Goal: Information Seeking & Learning: Learn about a topic

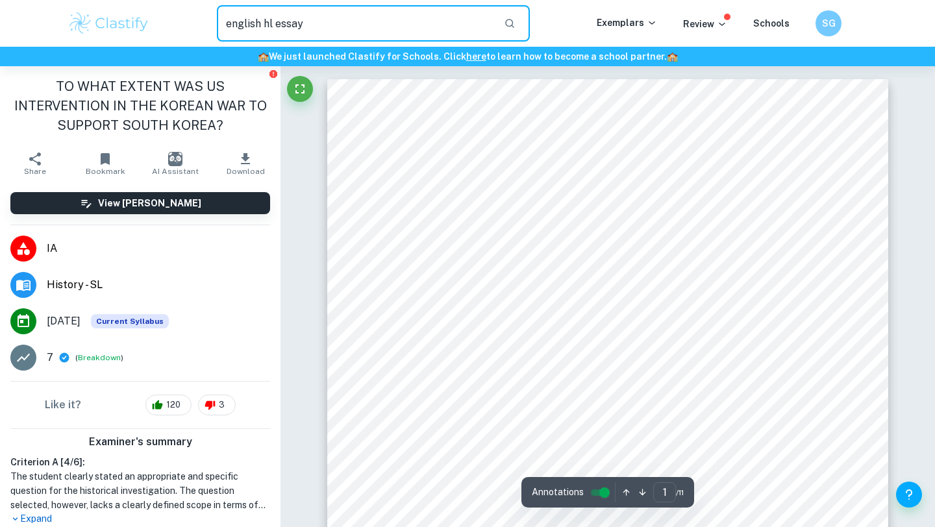
type input "english hl essay"
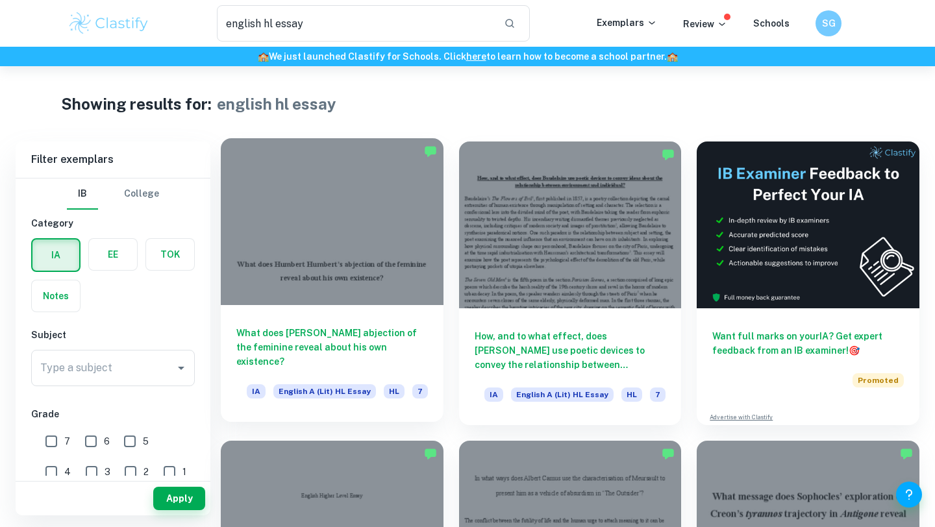
click at [282, 332] on h6 "What does [PERSON_NAME] abjection of the feminine reveal about his own existenc…" at bounding box center [332, 347] width 192 height 43
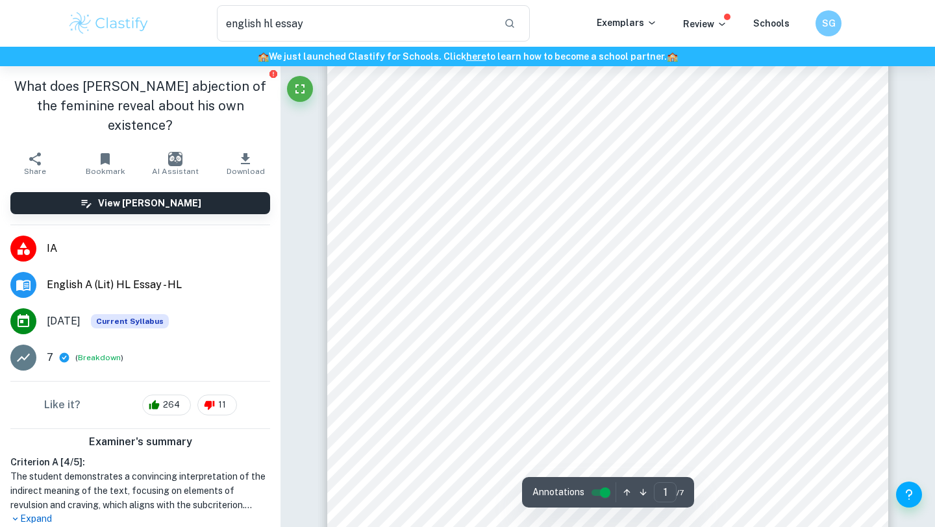
scroll to position [136, 0]
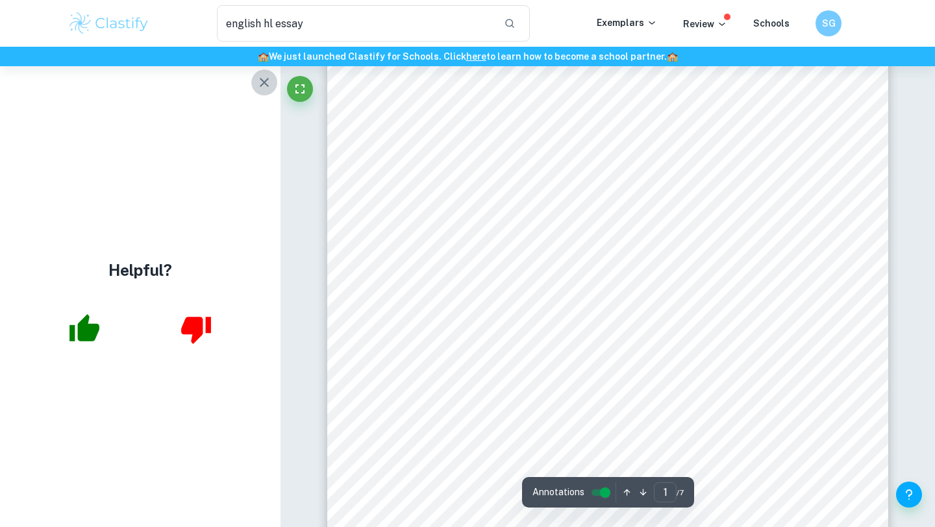
click at [266, 81] on icon "button" at bounding box center [265, 83] width 16 height 16
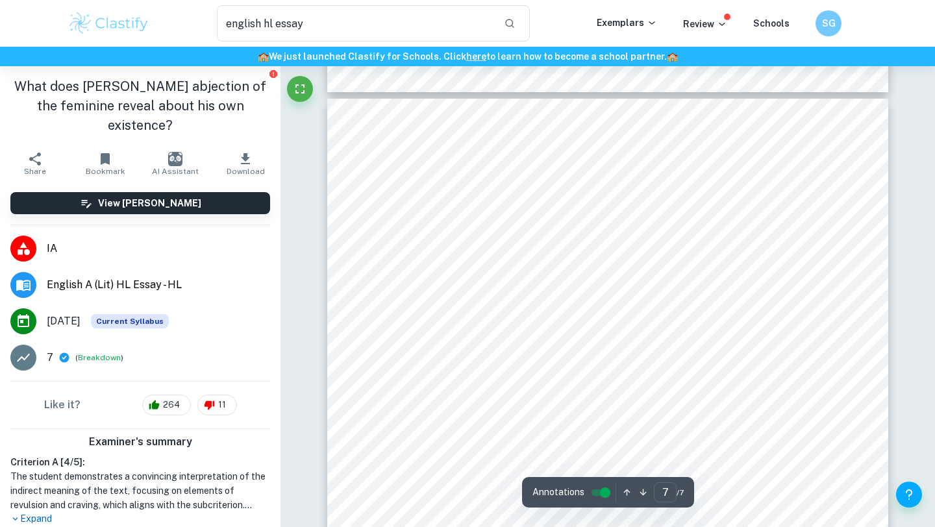
scroll to position [4450, 0]
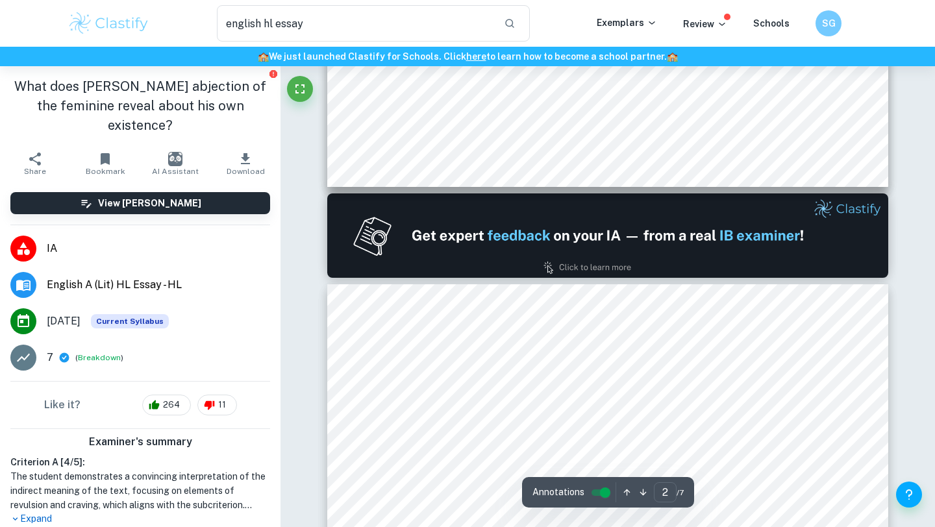
type input "1"
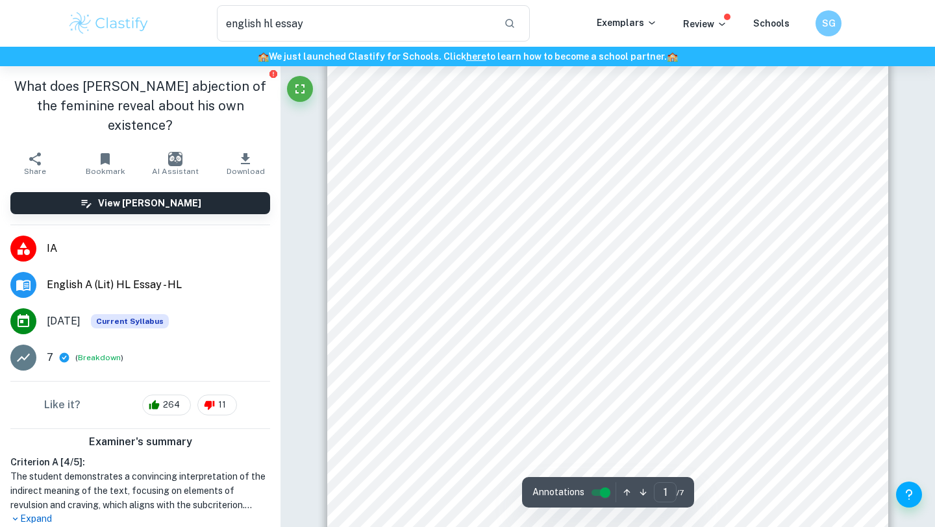
scroll to position [45, 0]
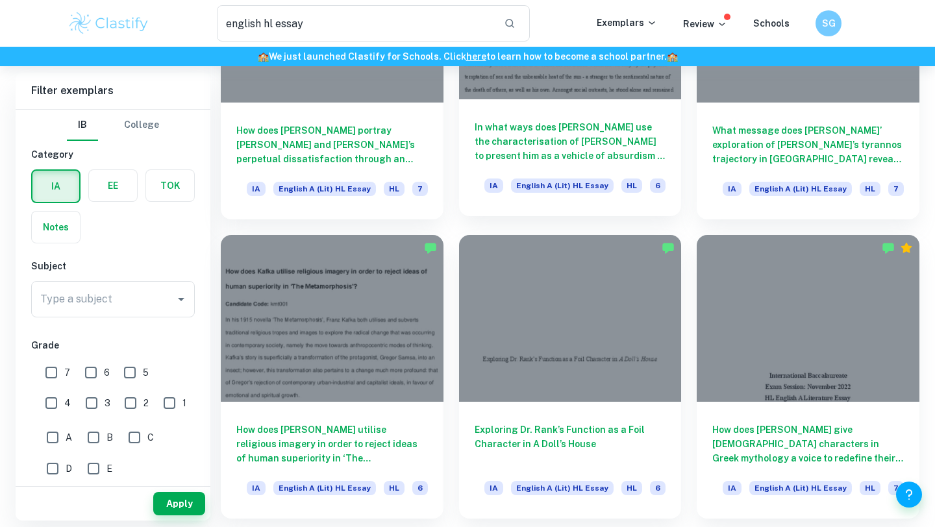
scroll to position [538, 0]
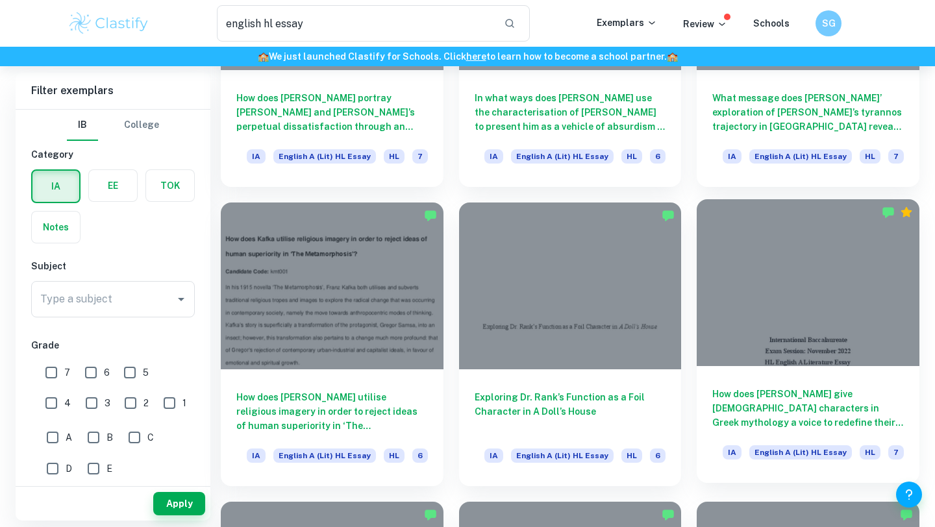
click at [798, 427] on h6 "How does [PERSON_NAME] give [DEMOGRAPHIC_DATA] characters in Greek mythology a …" at bounding box center [808, 408] width 192 height 43
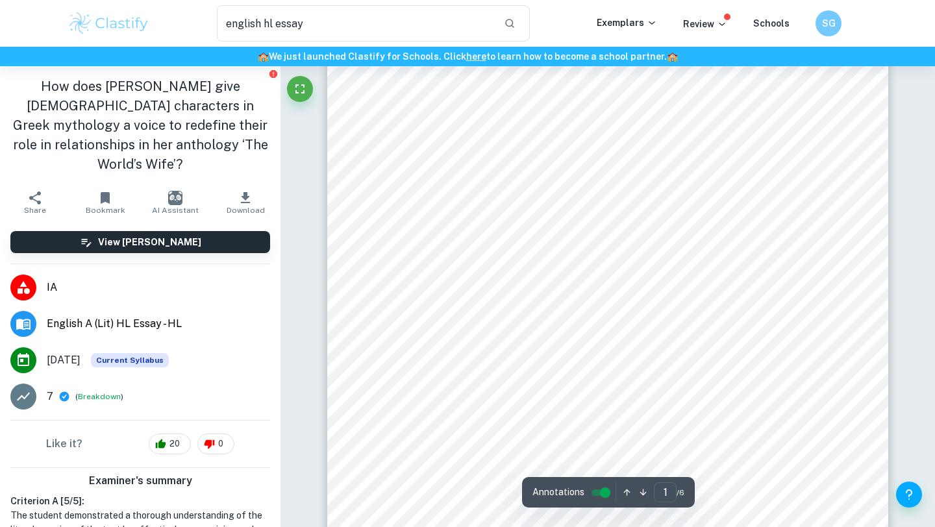
scroll to position [178, 0]
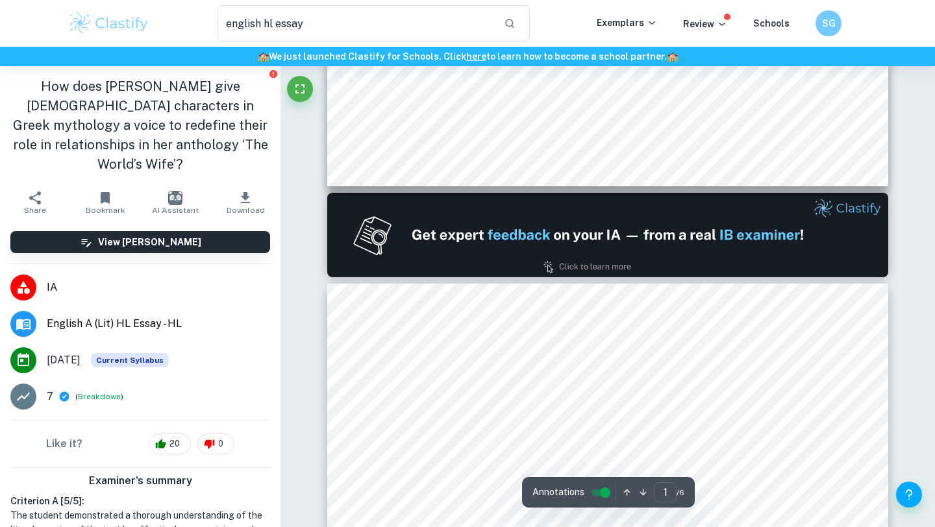
type input "2"
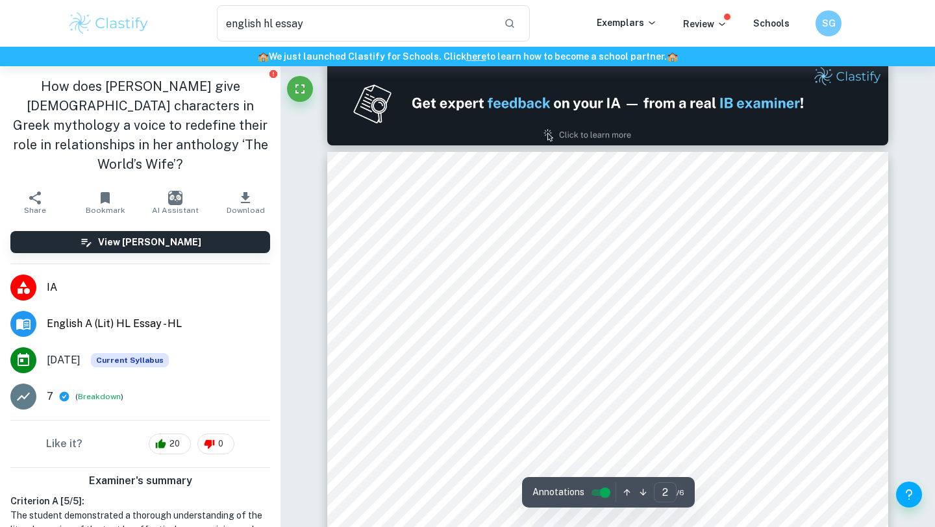
scroll to position [818, 0]
